Goal: Answer question/provide support: Share knowledge or assist other users

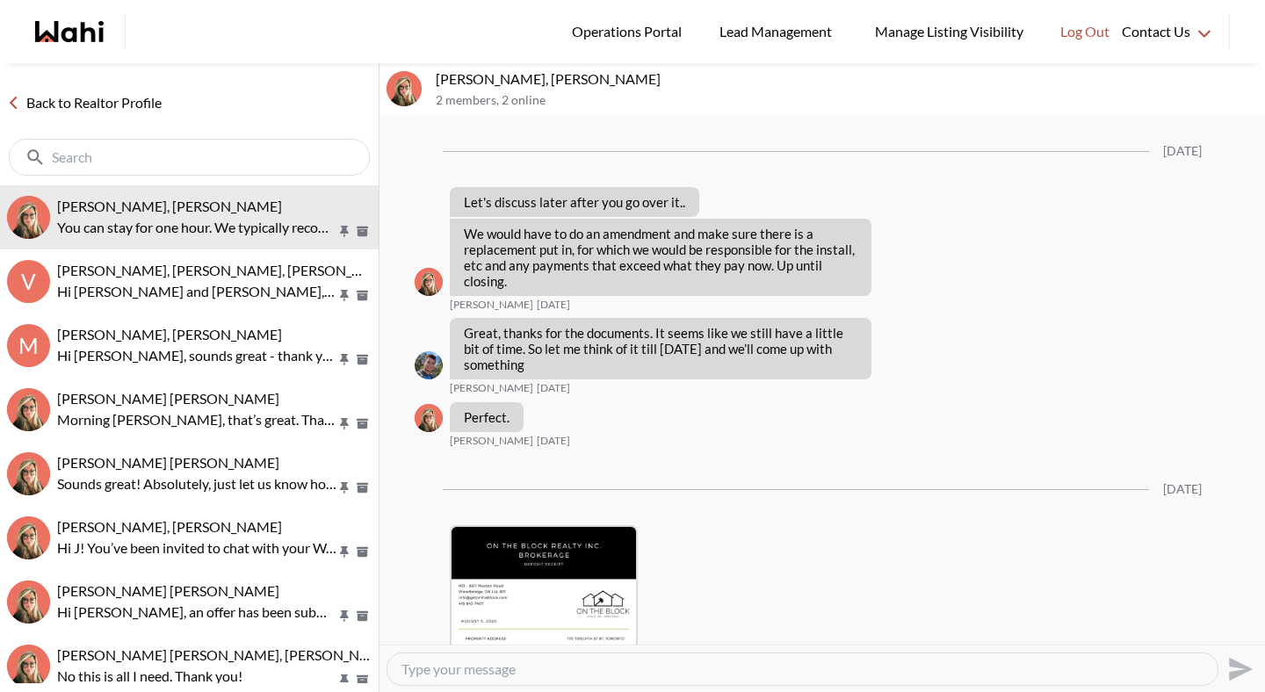
scroll to position [3464, 0]
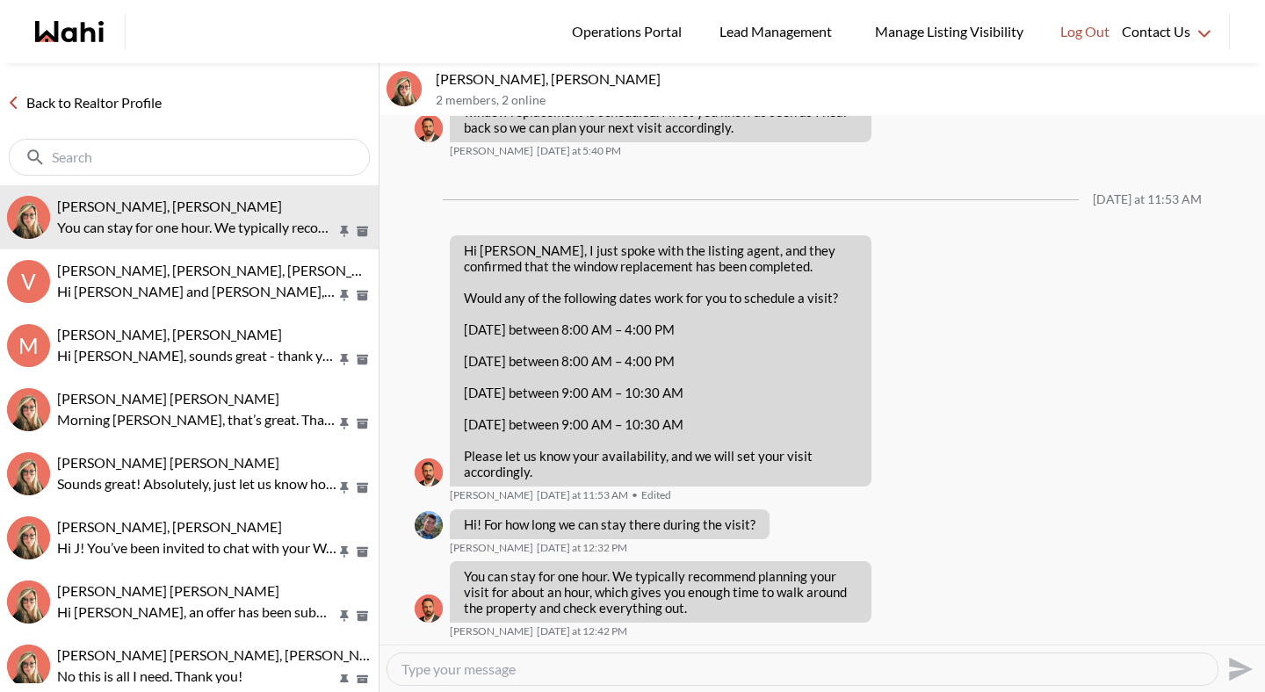
click at [79, 111] on link "Back to Realtor Profile" at bounding box center [84, 102] width 169 height 23
